Goal: Navigation & Orientation: Find specific page/section

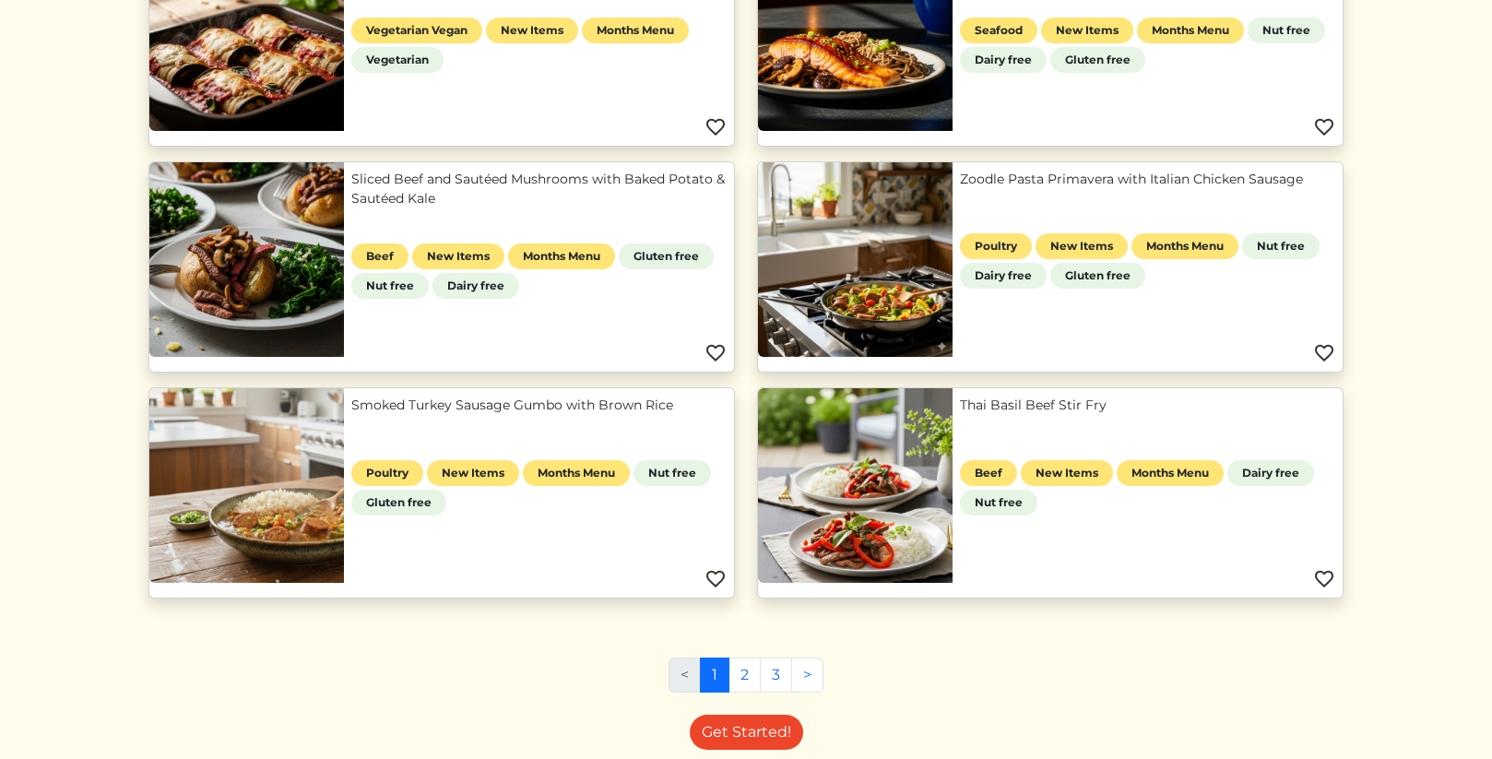
scroll to position [848, 0]
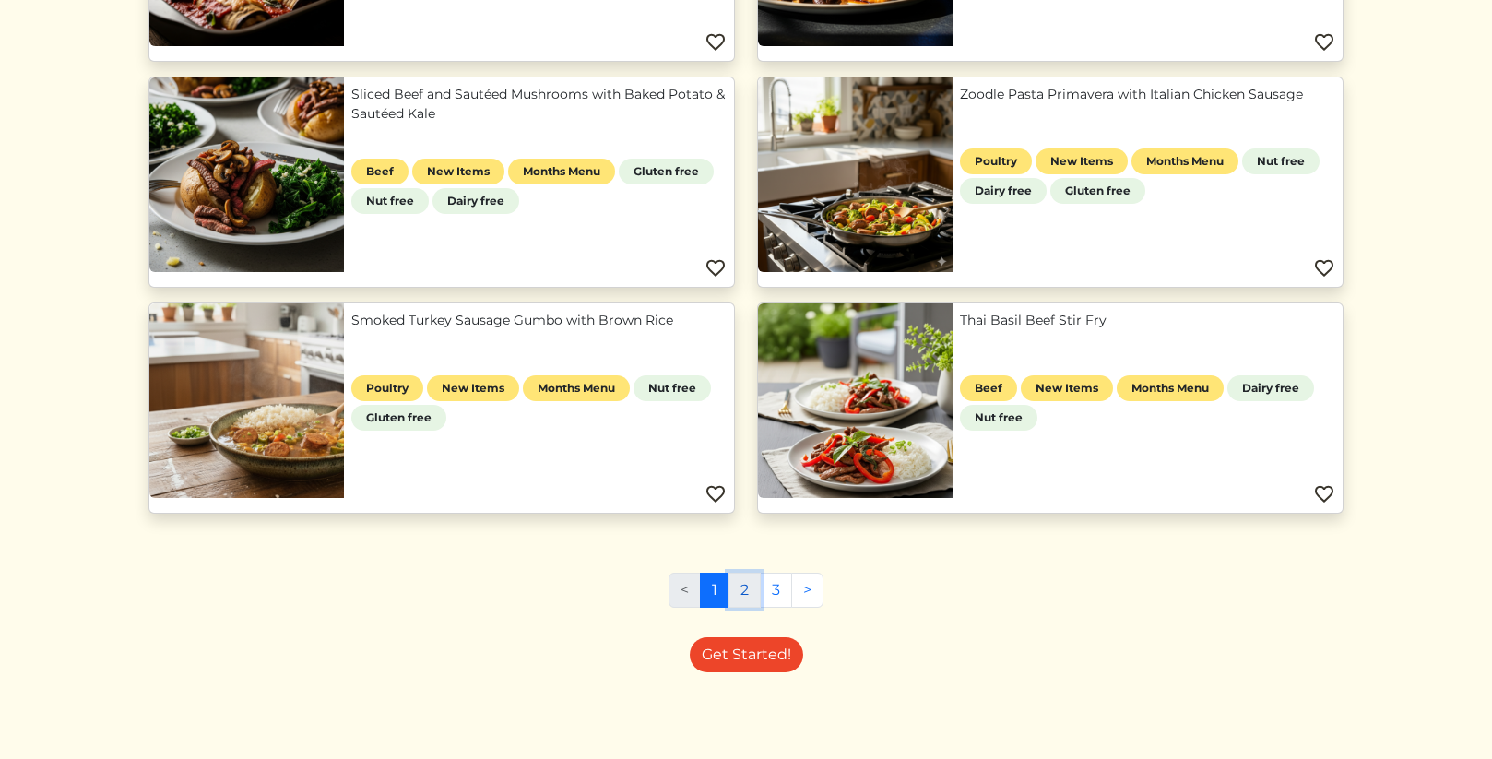
click at [745, 590] on link "2" at bounding box center [745, 590] width 32 height 35
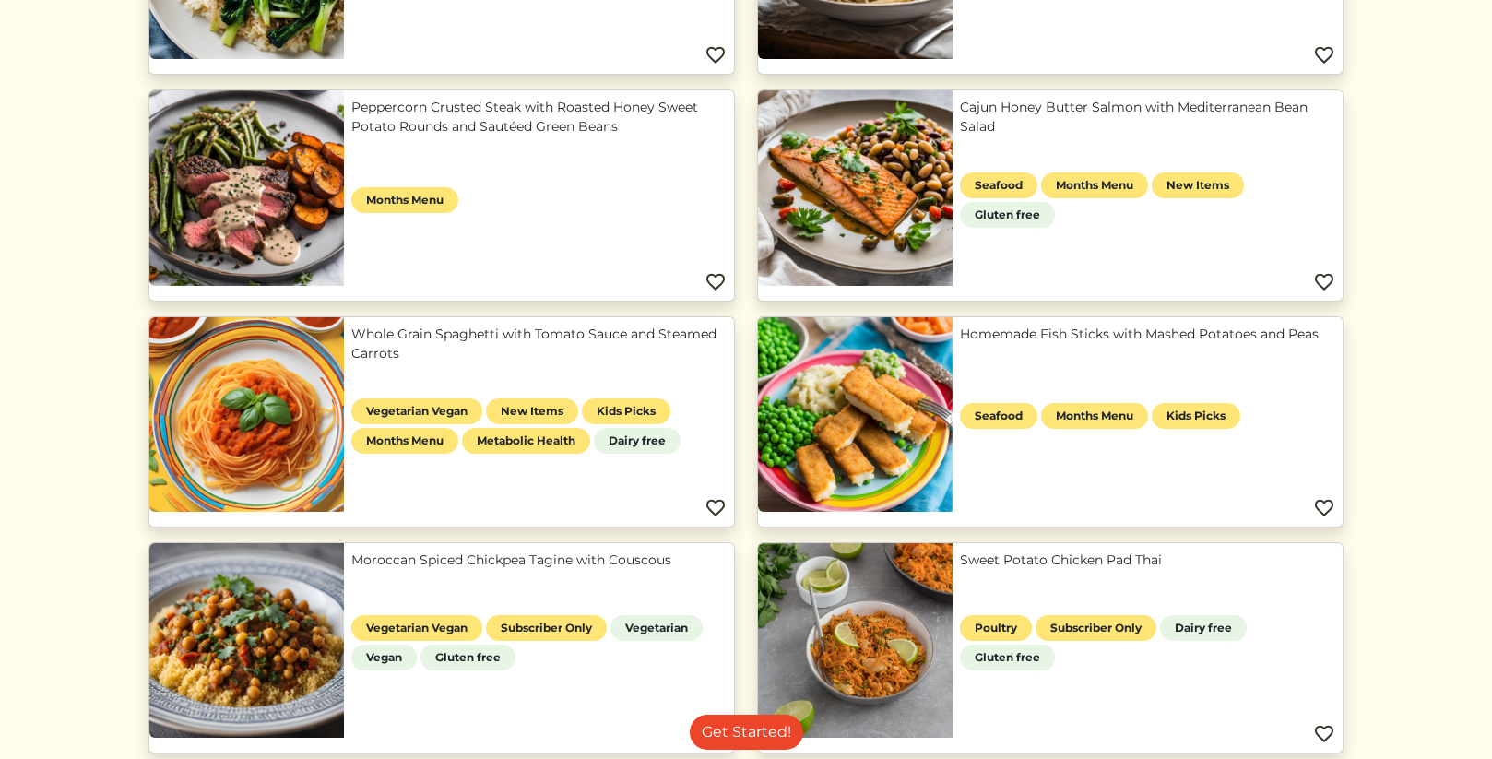
scroll to position [1192, 0]
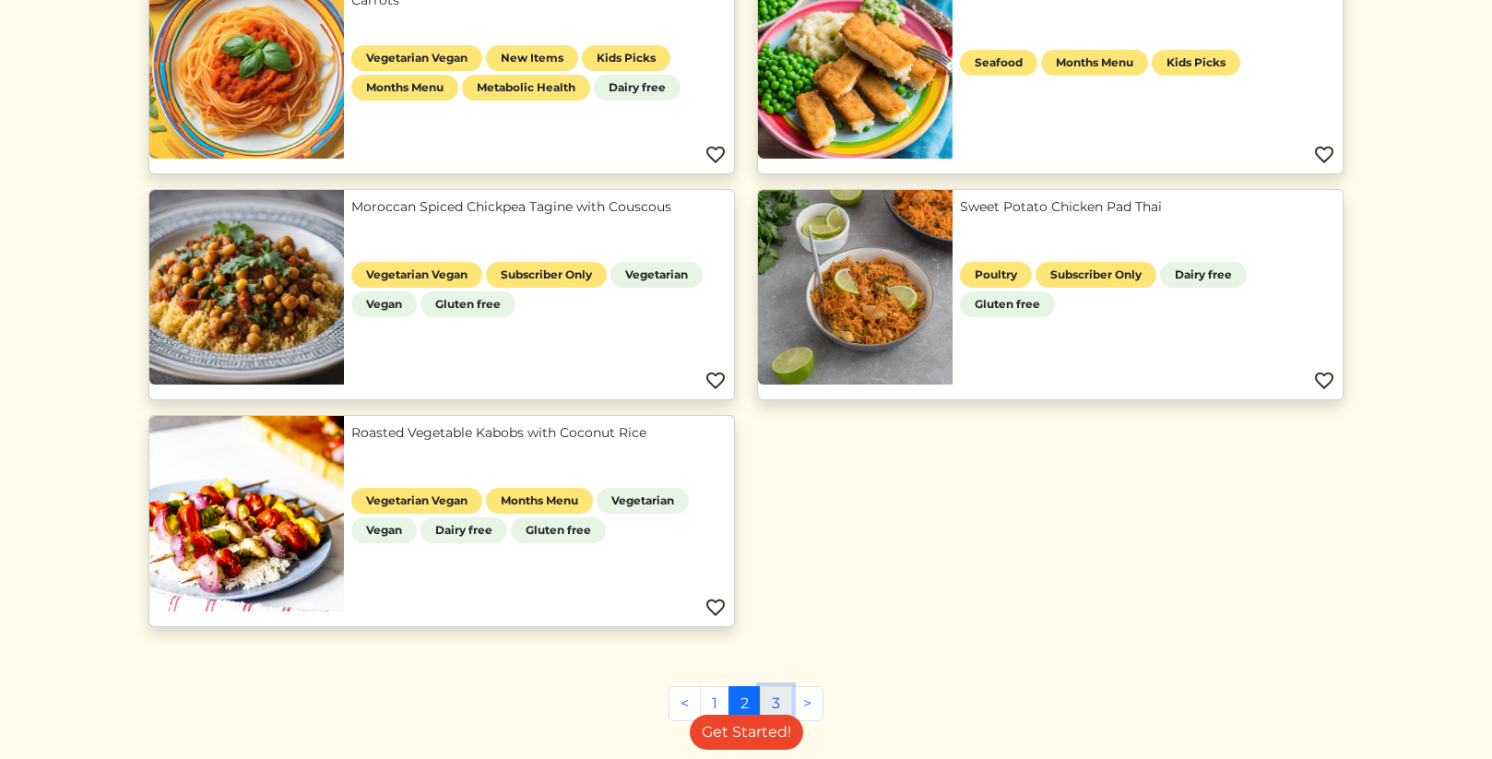
click at [769, 693] on link "3" at bounding box center [776, 703] width 32 height 35
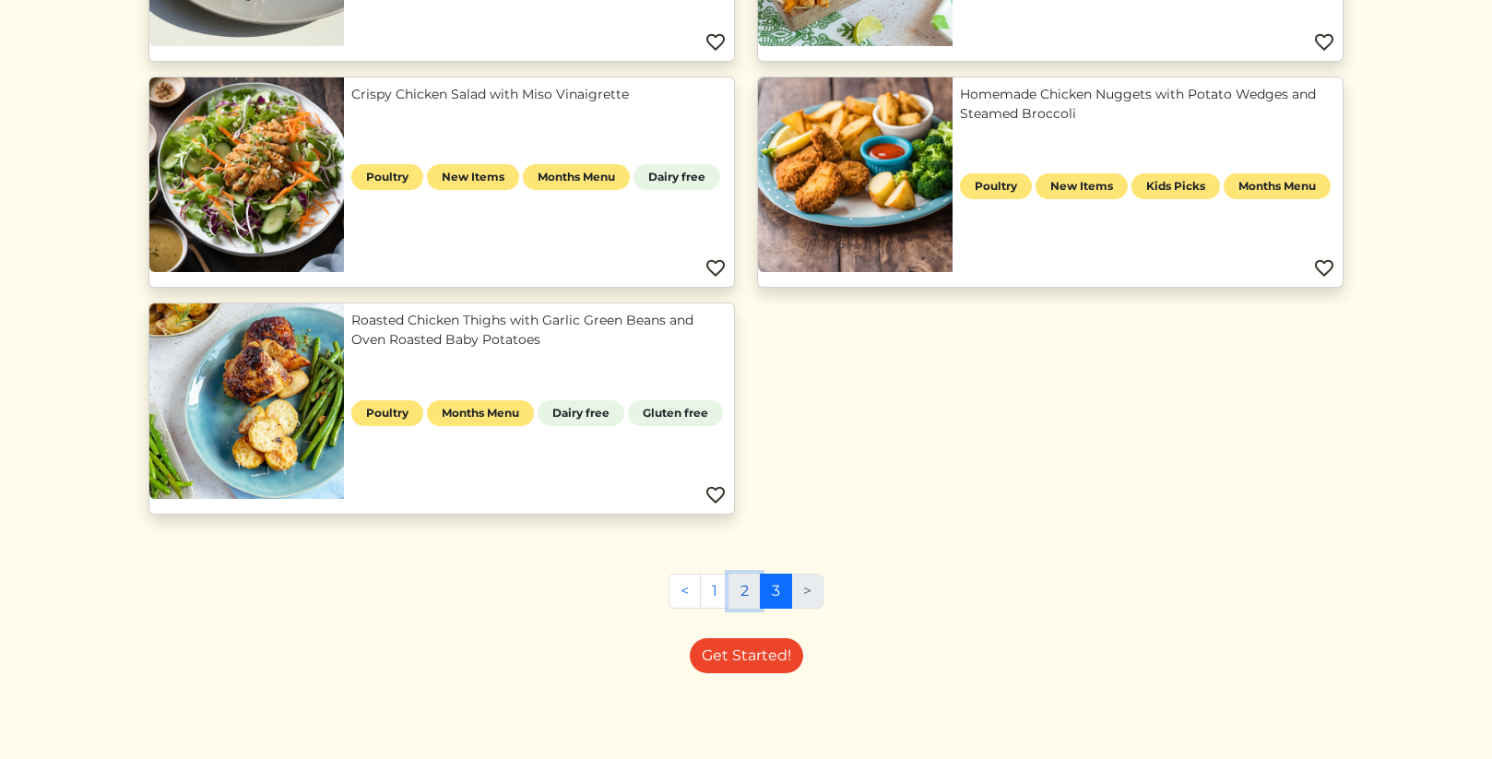
click at [743, 597] on link "2" at bounding box center [745, 591] width 32 height 35
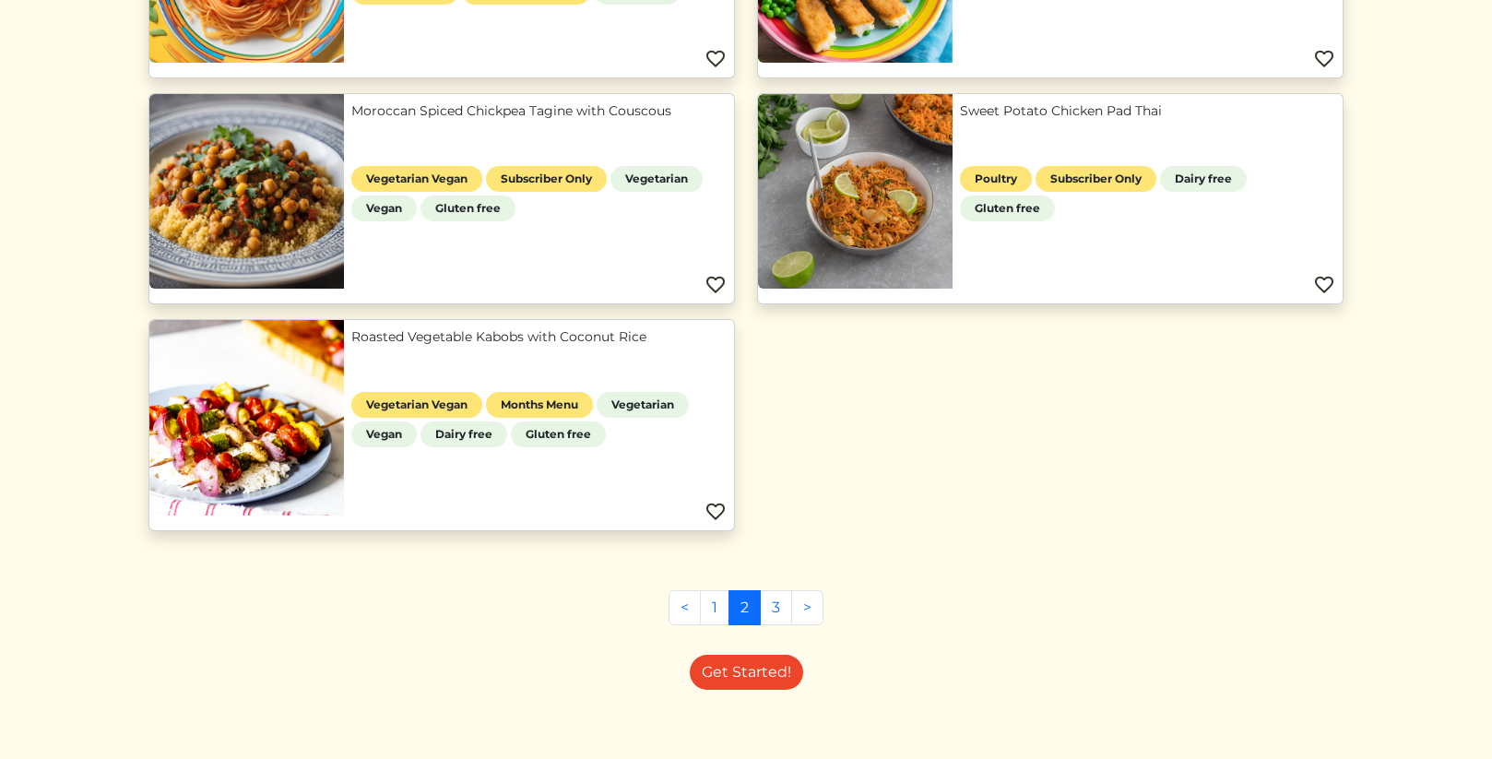
scroll to position [1753, 0]
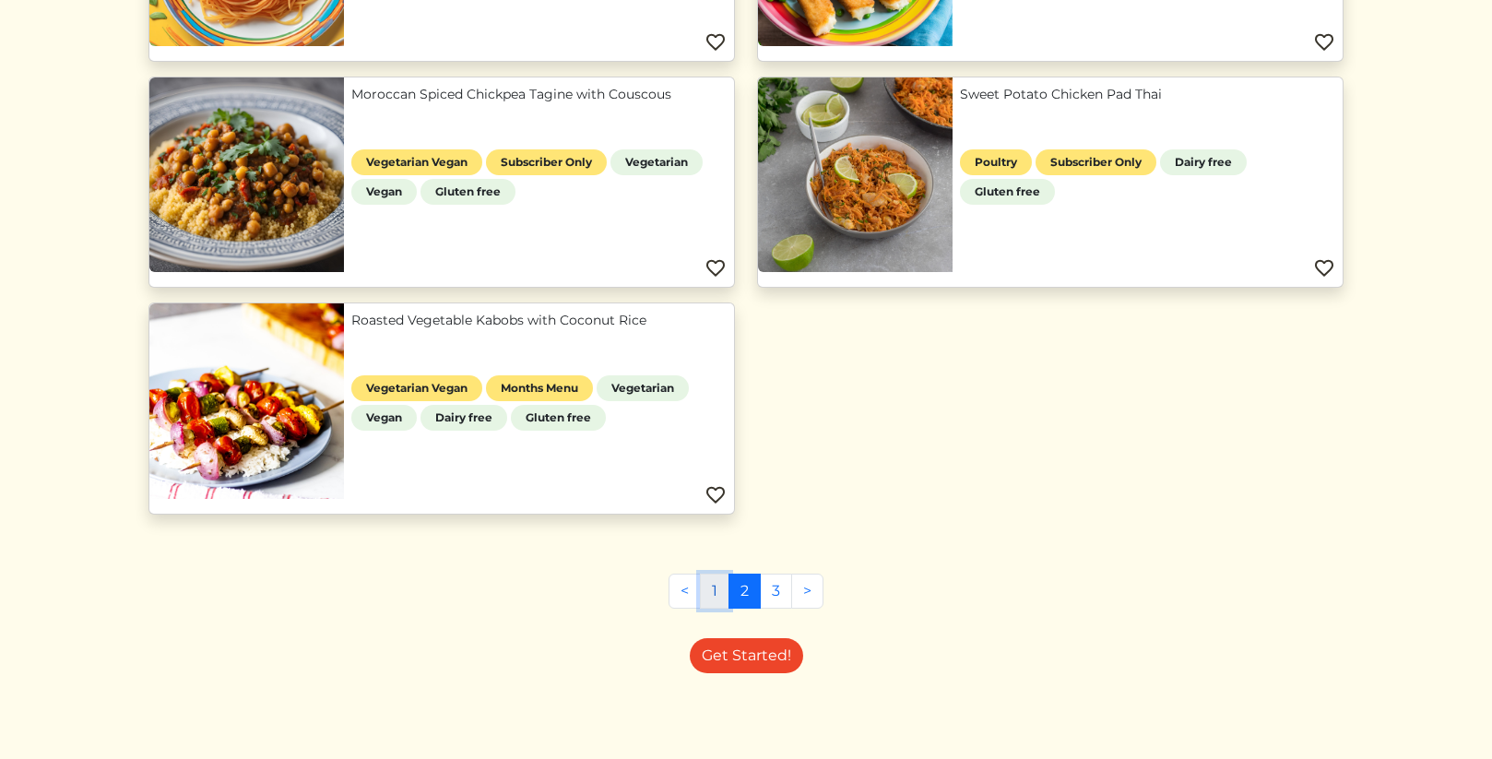
click at [720, 594] on link "1" at bounding box center [715, 591] width 30 height 35
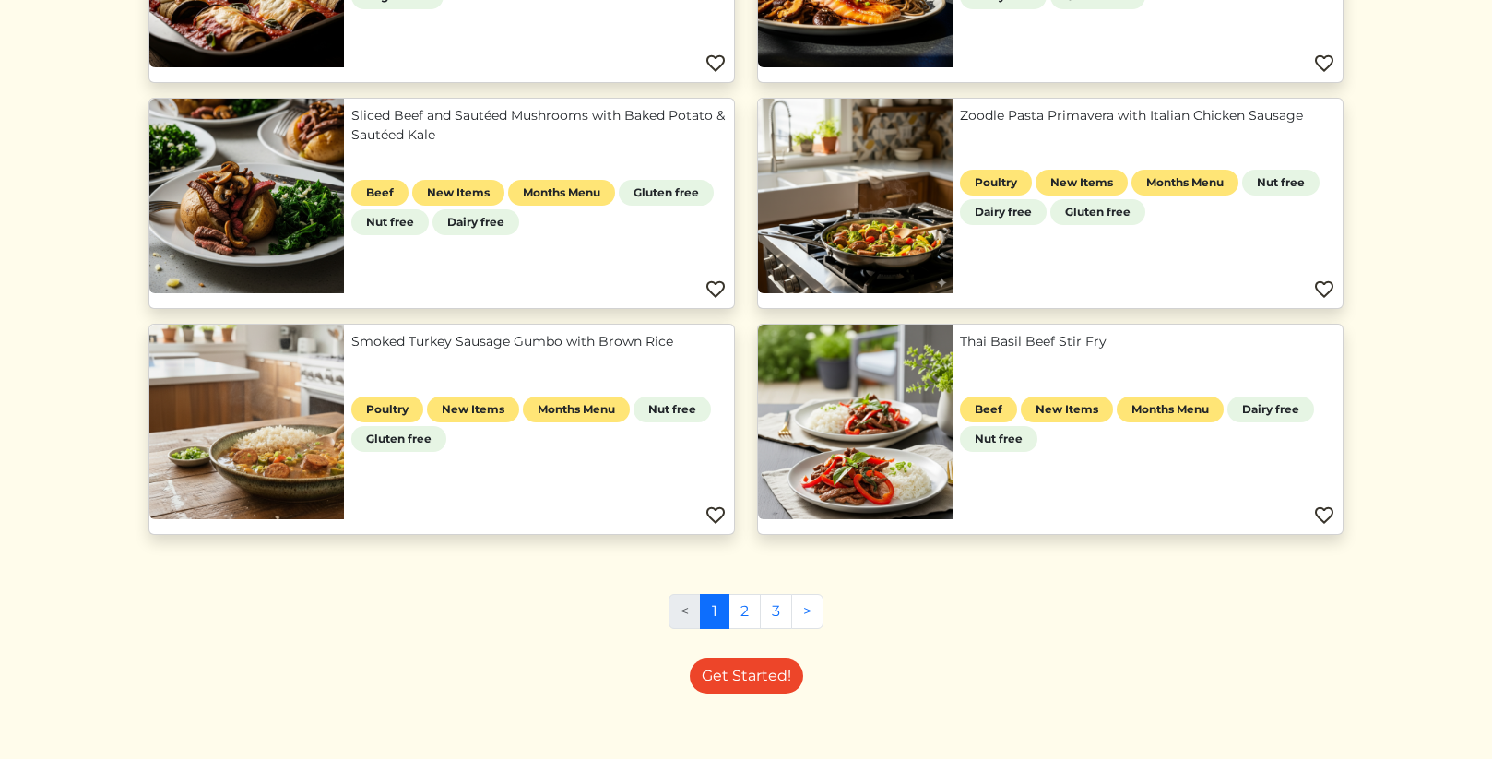
scroll to position [803, 0]
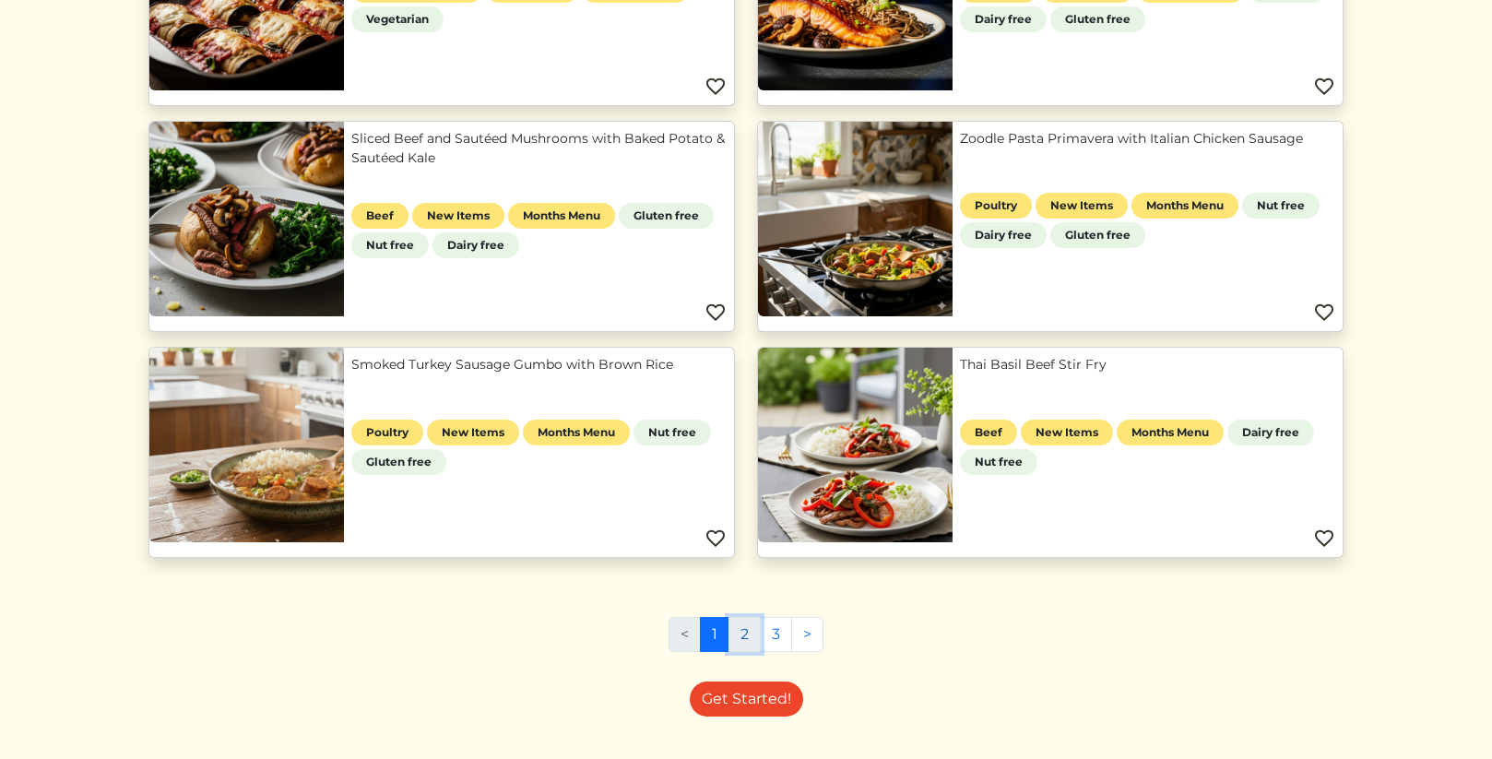
click at [744, 648] on link "2" at bounding box center [745, 634] width 32 height 35
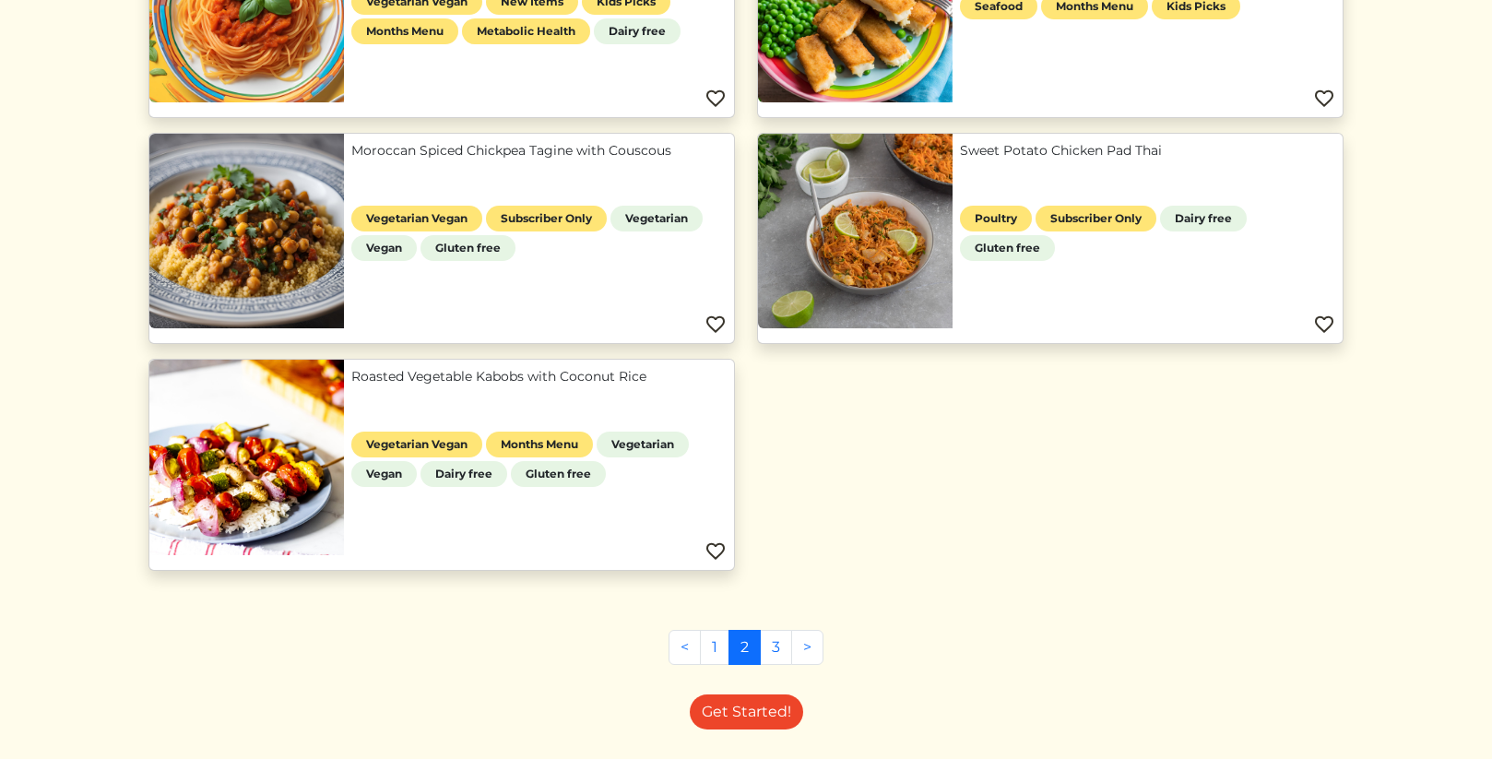
scroll to position [1753, 0]
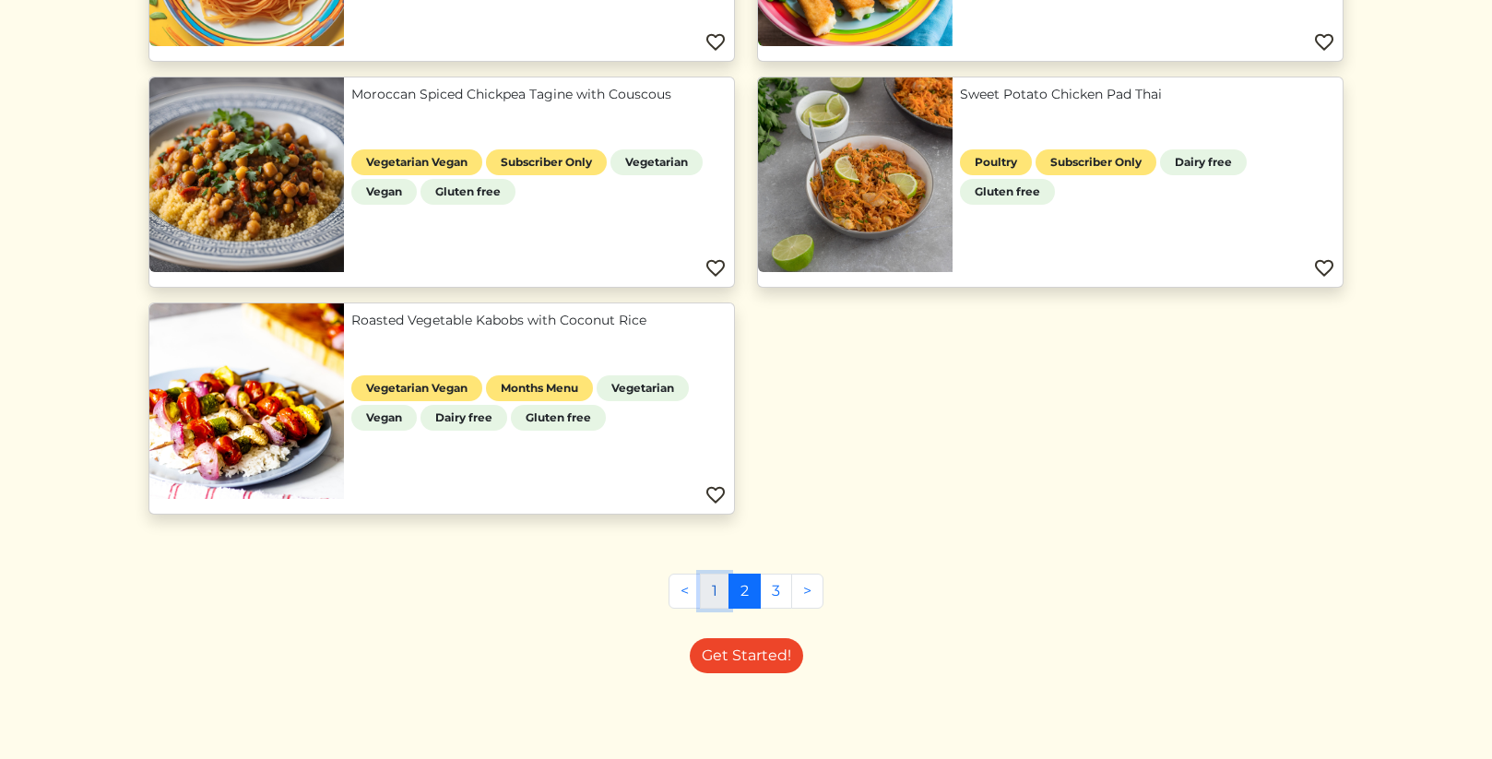
click at [707, 588] on link "1" at bounding box center [715, 591] width 30 height 35
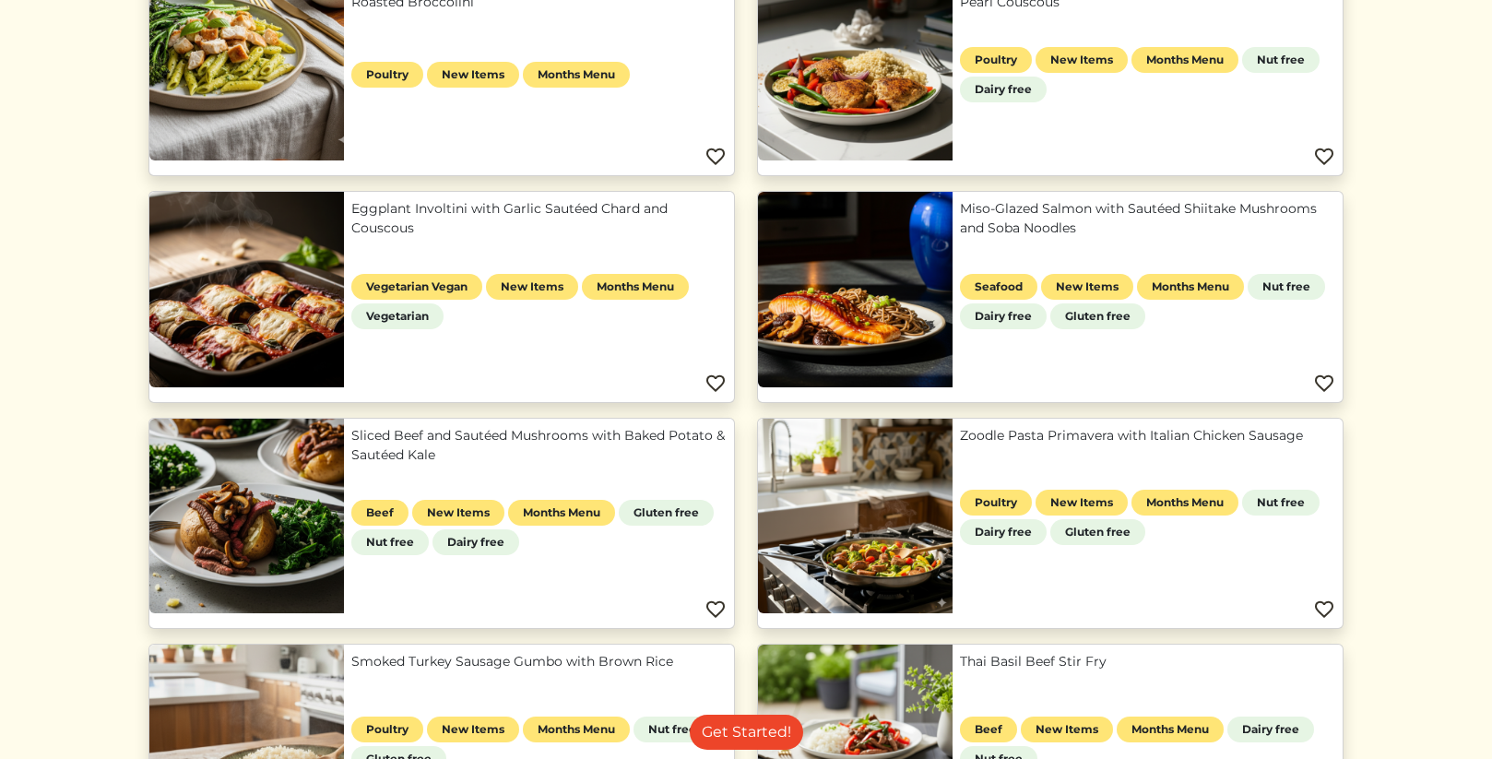
scroll to position [817, 0]
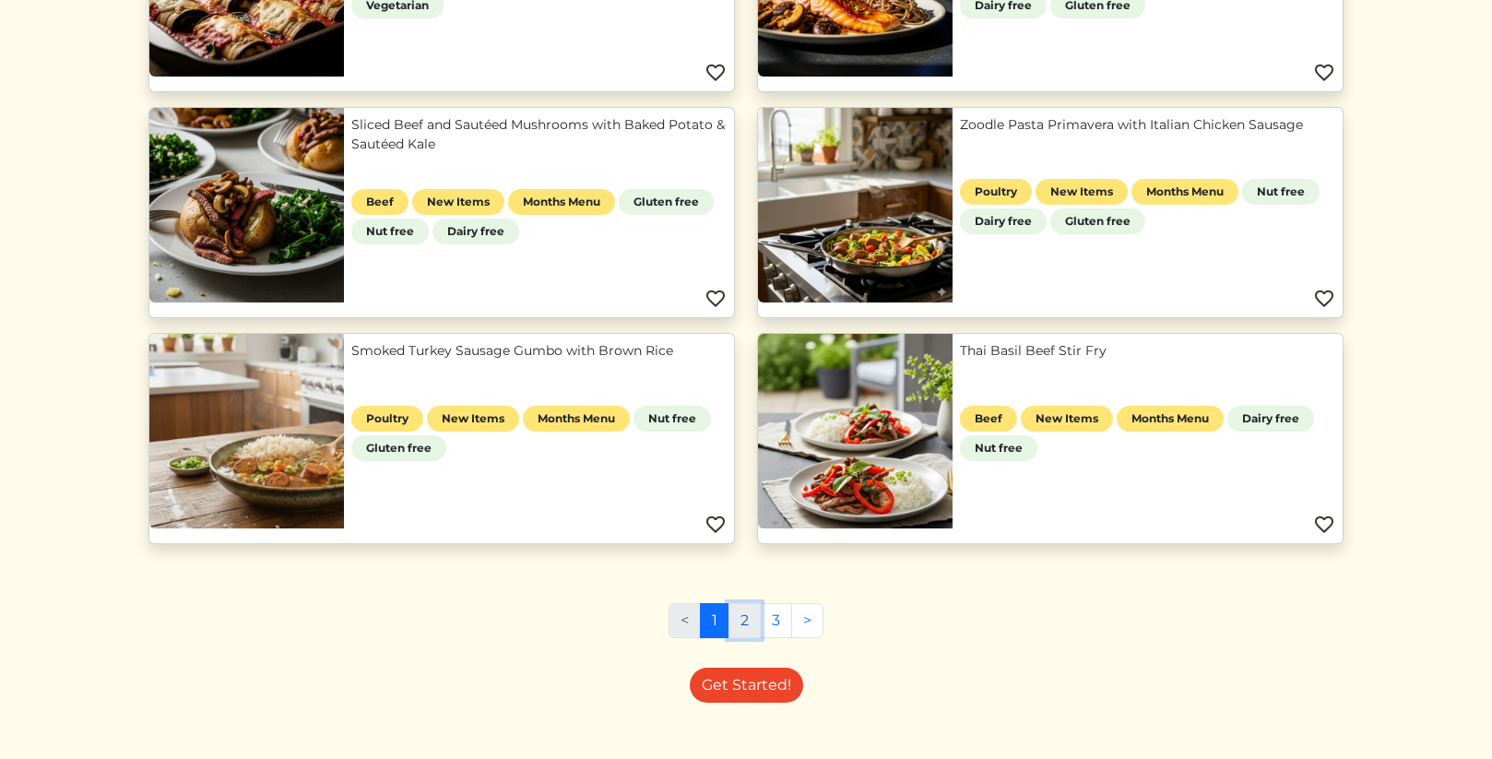
click at [757, 622] on link "2" at bounding box center [745, 620] width 32 height 35
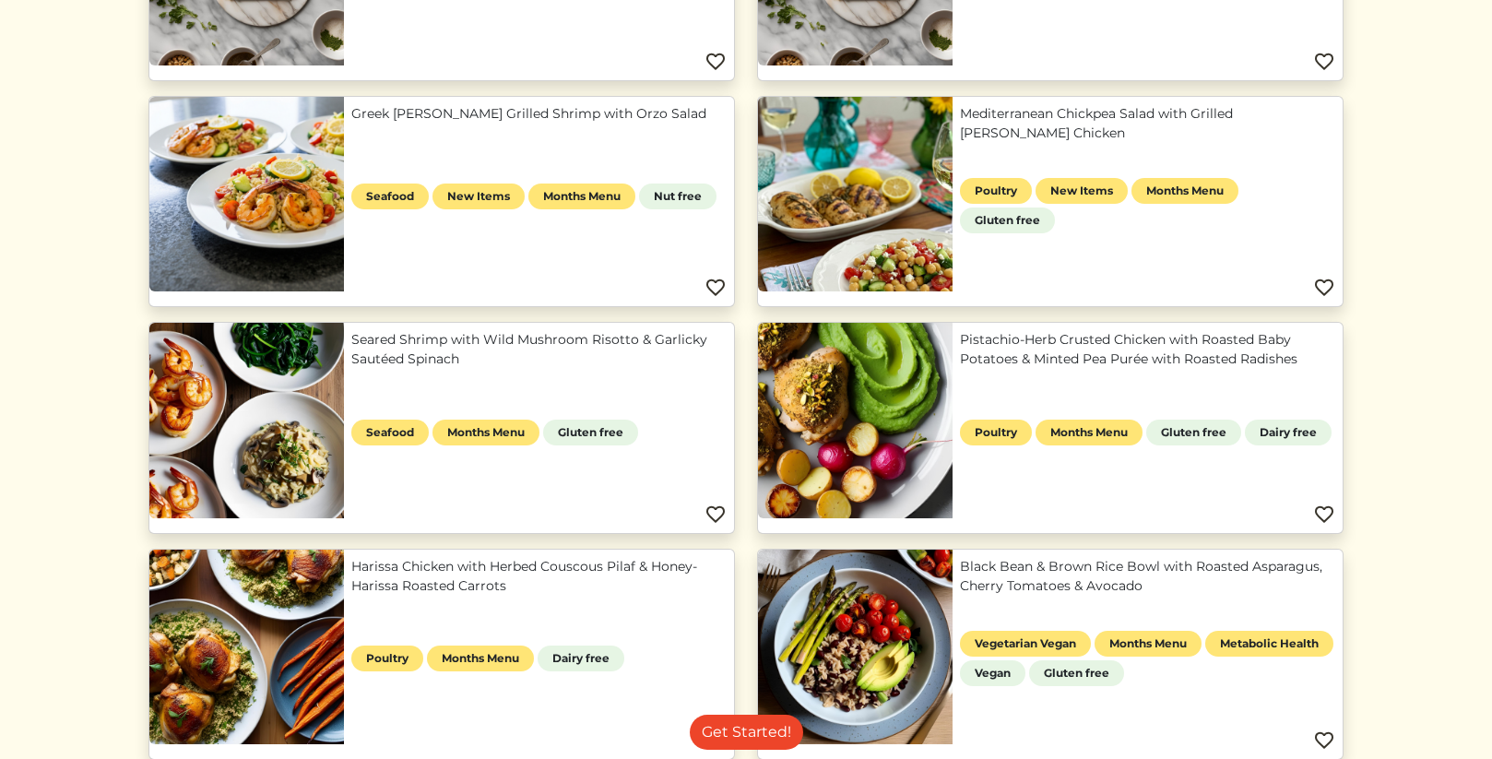
scroll to position [663, 0]
